Goal: Task Accomplishment & Management: Complete application form

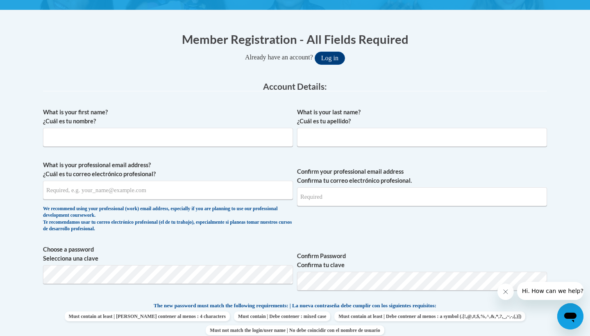
scroll to position [137, 0]
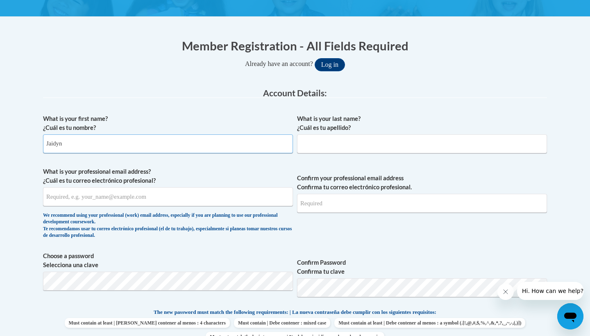
type input "Jaidyn"
type input "[GEOGRAPHIC_DATA]"
type input "[EMAIL_ADDRESS][DOMAIN_NAME]"
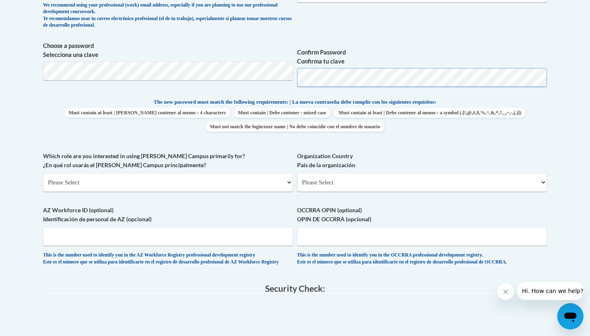
scroll to position [353, 0]
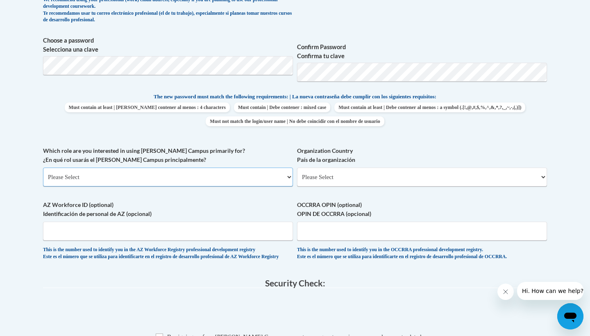
select select "fbf2d438-af2f-41f8-98f1-81c410e29de3"
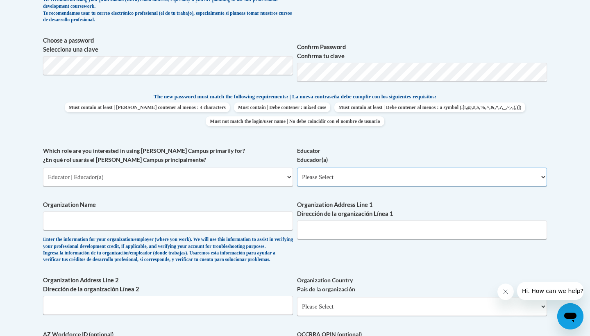
select select "d5fdb05a-b36c-4d60-97fa-9afceda7e903"
click at [302, 250] on div "What is your first name? ¿Cuál es tu nombre? [PERSON_NAME] What is your last na…" at bounding box center [295, 147] width 504 height 504
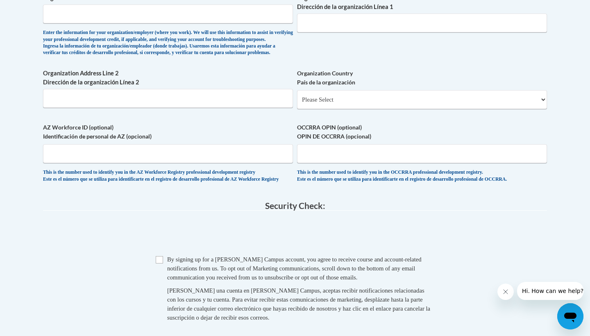
scroll to position [561, 0]
click at [156, 263] on input "Checkbox" at bounding box center [159, 258] width 7 height 7
checkbox input "true"
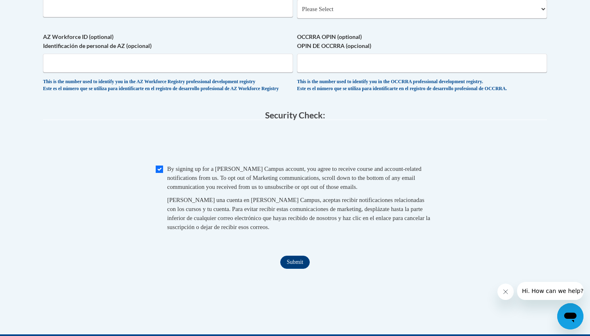
scroll to position [660, 0]
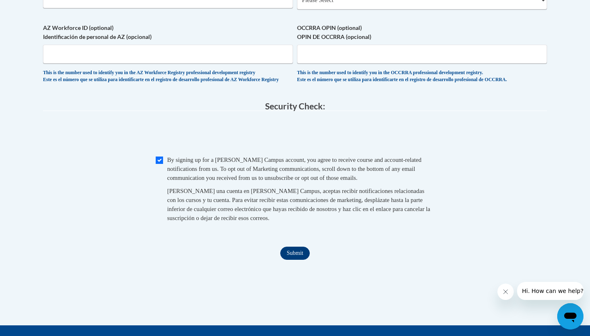
click at [289, 260] on input "Submit" at bounding box center [295, 253] width 30 height 13
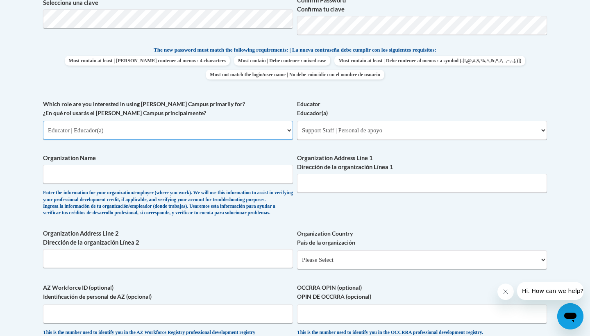
select select "5a18ea06-2b54-4451-96f2-d152daf9eac5"
select select "99b32b07-cffc-426c-8bf6-0cd77760d84b"
click at [232, 165] on input "Organization Name" at bounding box center [168, 174] width 250 height 19
type input "[GEOGRAPHIC_DATA][US_STATE]"
type input "[STREET_ADDRESS]"
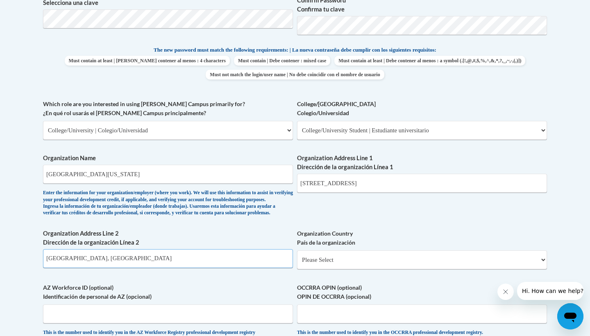
type input "[GEOGRAPHIC_DATA], [GEOGRAPHIC_DATA]"
select select "ad49bcad-a171-4b2e-b99c-48b446064914"
select select
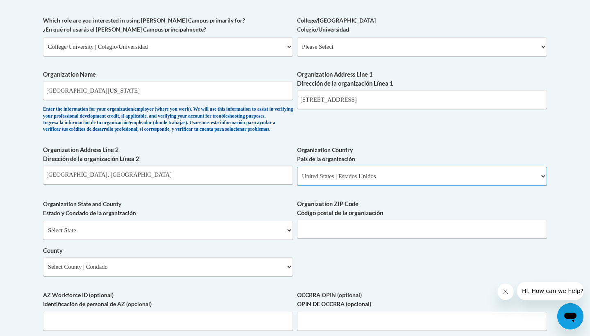
scroll to position [483, 0]
type input "30117"
click at [331, 256] on div "What is your first name? ¿Cuál es tu nombre? [PERSON_NAME] What is your last na…" at bounding box center [295, 61] width 504 height 595
select select "[US_STATE]"
click at [95, 260] on select "County" at bounding box center [168, 267] width 250 height 19
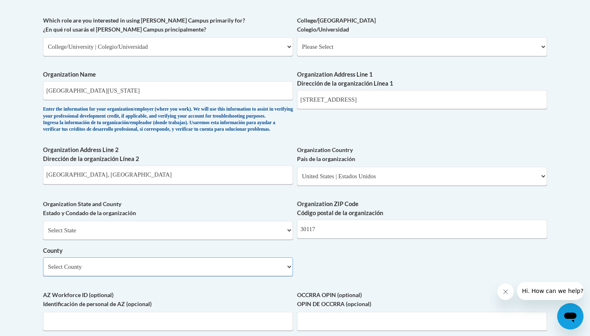
select select "[PERSON_NAME]"
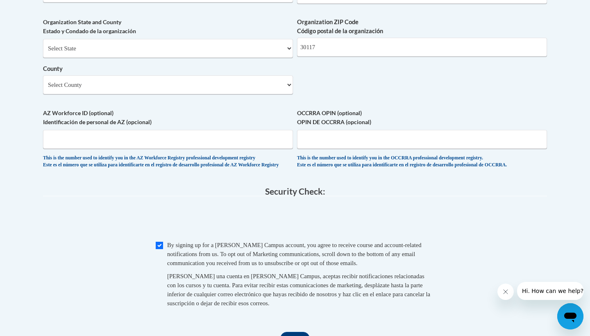
scroll to position [682, 0]
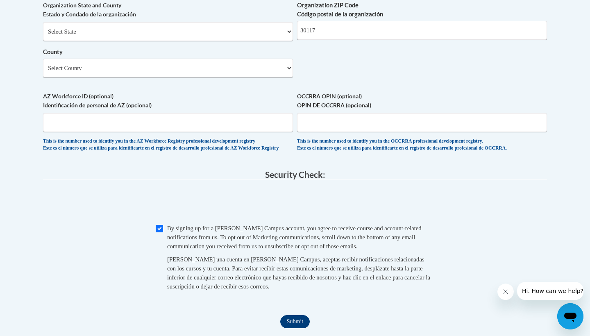
click at [291, 321] on input "Submit" at bounding box center [295, 321] width 30 height 13
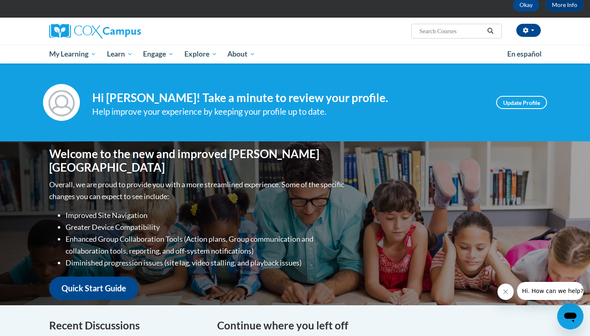
scroll to position [43, 0]
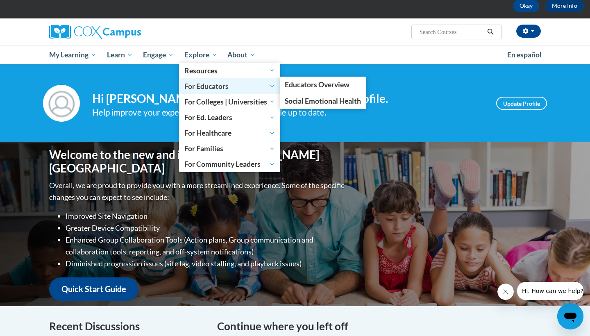
click at [218, 84] on span "For Educators" at bounding box center [230, 86] width 91 height 10
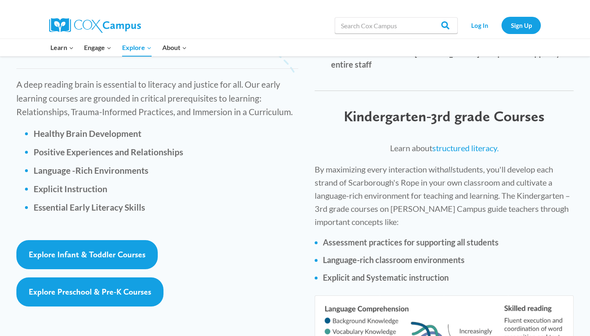
scroll to position [1146, 0]
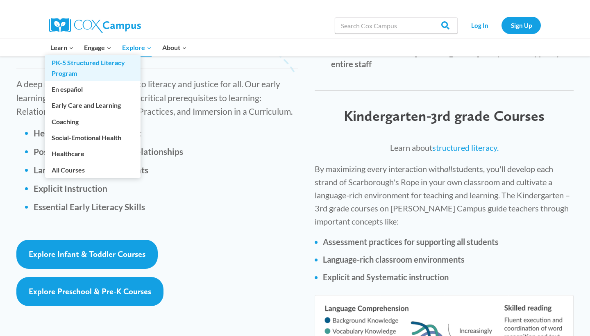
click at [63, 68] on link "PK-5 Structured Literacy Program" at bounding box center [93, 68] width 96 height 26
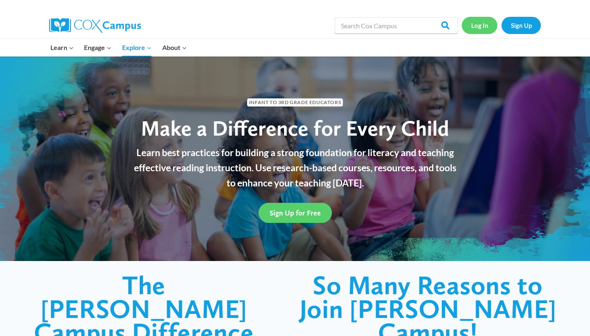
click at [485, 24] on link "Log In" at bounding box center [480, 25] width 36 height 17
